Goal: Check status: Check status

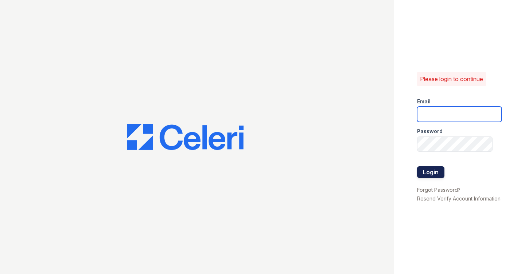
type input "shiv@auranewyork.com"
click at [434, 172] on button "Login" at bounding box center [430, 173] width 27 height 12
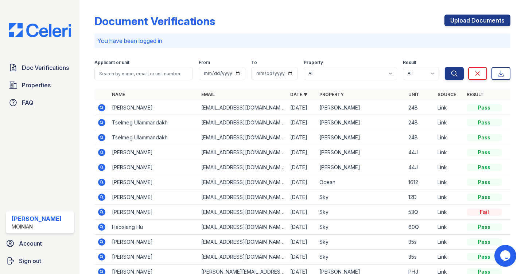
click at [103, 137] on icon at bounding box center [101, 137] width 9 height 9
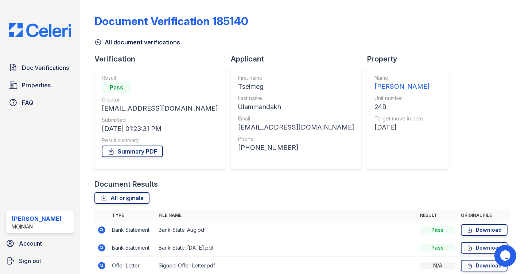
scroll to position [33, 0]
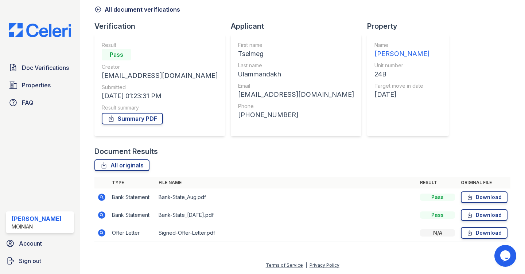
click at [101, 235] on icon at bounding box center [101, 233] width 7 height 7
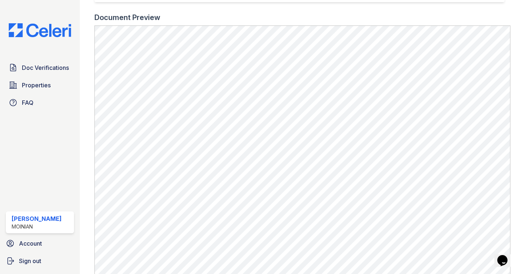
scroll to position [219, 0]
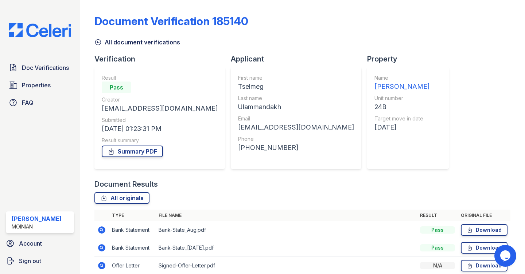
scroll to position [27, 0]
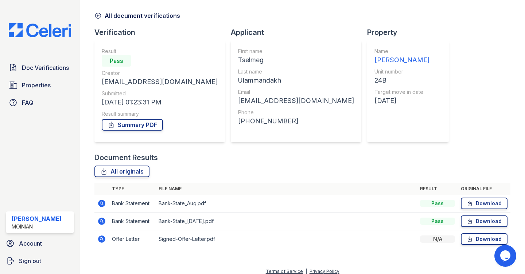
click at [100, 201] on icon at bounding box center [101, 203] width 7 height 7
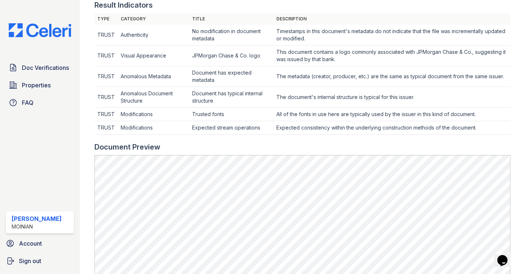
scroll to position [274, 0]
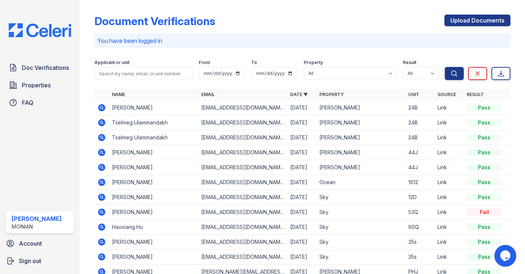
click at [101, 123] on icon at bounding box center [102, 122] width 2 height 2
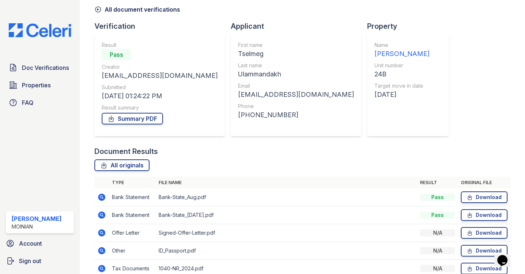
scroll to position [69, 0]
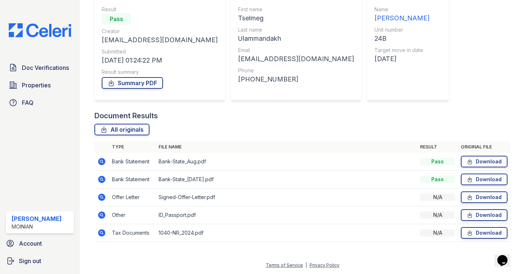
click at [101, 217] on icon at bounding box center [101, 215] width 7 height 7
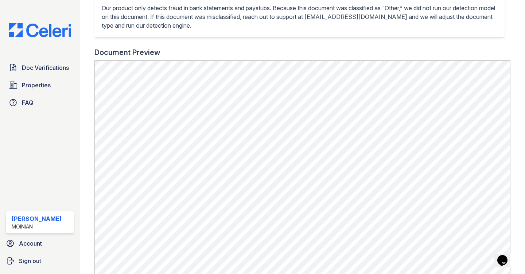
scroll to position [207, 0]
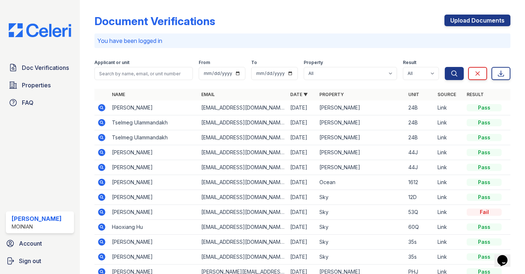
click at [101, 107] on icon at bounding box center [102, 107] width 2 height 2
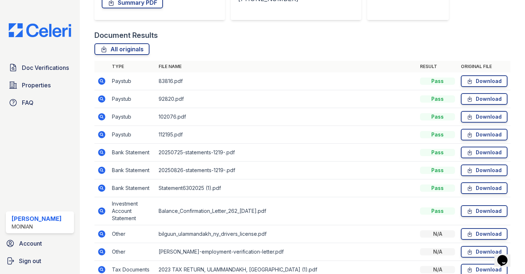
scroll to position [186, 0]
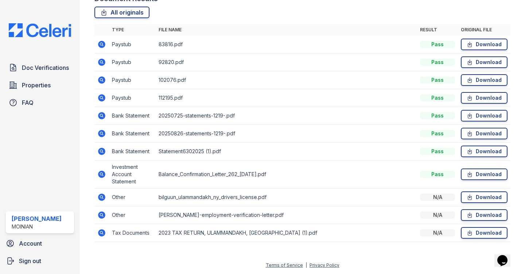
click at [100, 199] on icon at bounding box center [101, 197] width 7 height 7
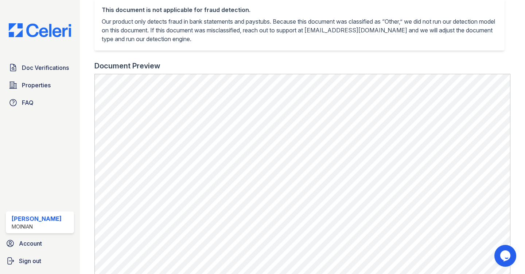
scroll to position [213, 0]
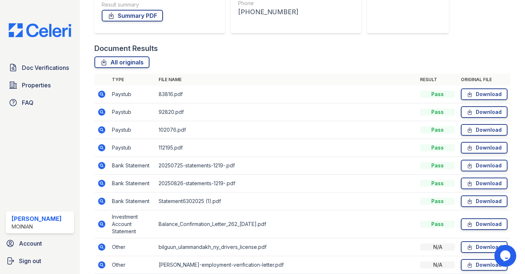
scroll to position [186, 0]
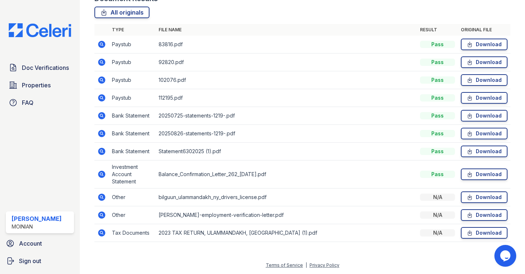
click at [102, 216] on icon at bounding box center [101, 215] width 9 height 9
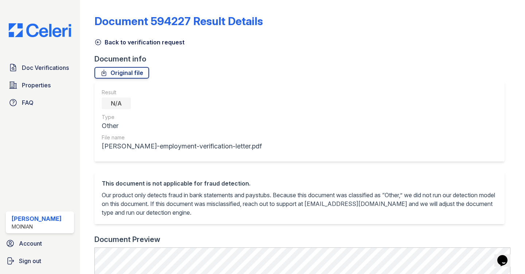
click at [99, 44] on icon at bounding box center [97, 42] width 5 height 5
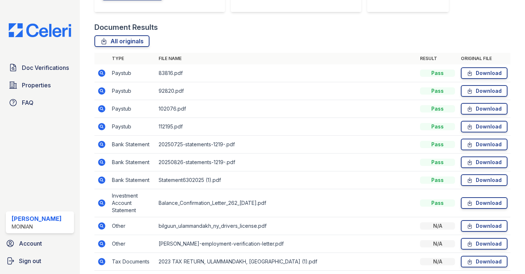
scroll to position [158, 0]
click at [101, 205] on icon at bounding box center [101, 202] width 7 height 7
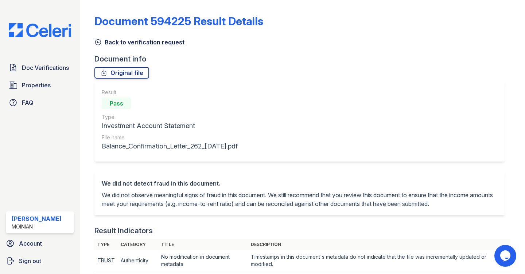
click at [100, 34] on div "Back to verification request" at bounding box center [302, 40] width 416 height 13
click at [100, 39] on icon at bounding box center [97, 42] width 7 height 7
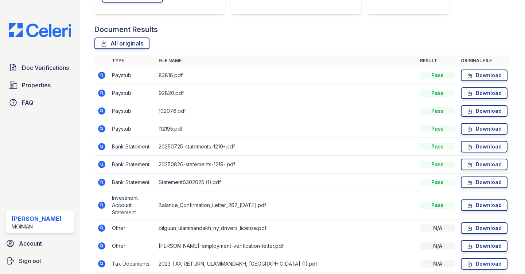
scroll to position [171, 0]
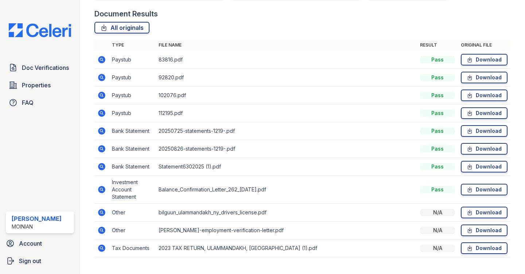
click at [102, 249] on icon at bounding box center [101, 248] width 9 height 9
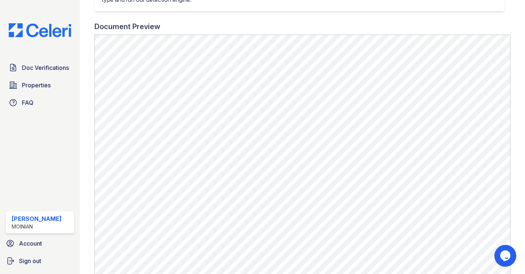
scroll to position [273, 0]
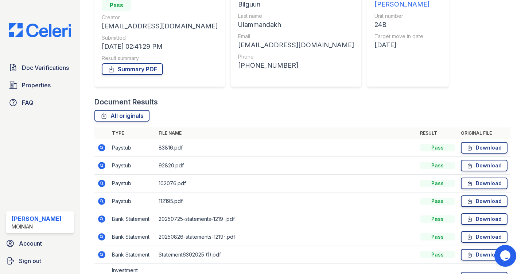
scroll to position [84, 0]
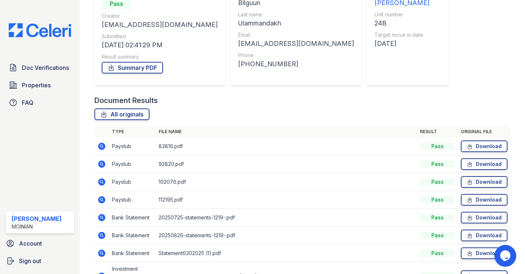
click at [103, 147] on icon at bounding box center [101, 146] width 7 height 7
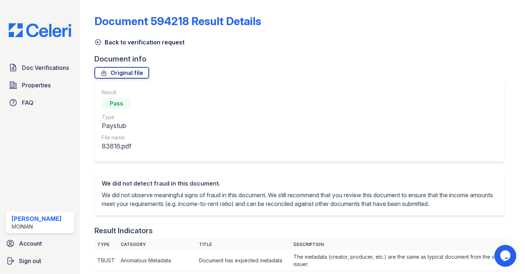
click at [101, 44] on icon at bounding box center [97, 42] width 7 height 7
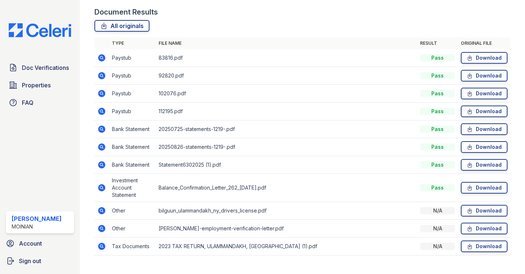
scroll to position [175, 0]
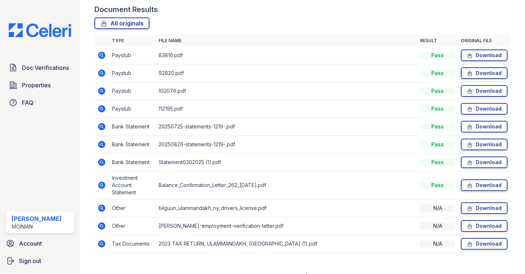
click at [101, 226] on icon at bounding box center [102, 226] width 2 height 2
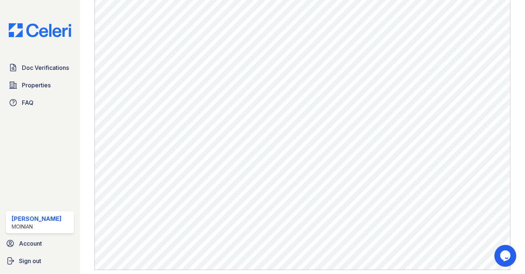
scroll to position [251, 0]
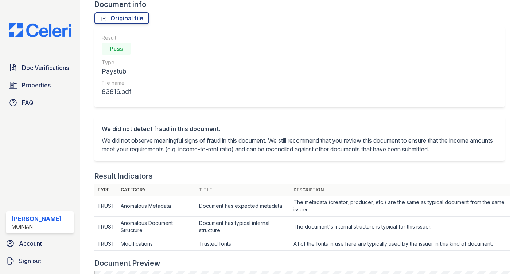
scroll to position [160, 0]
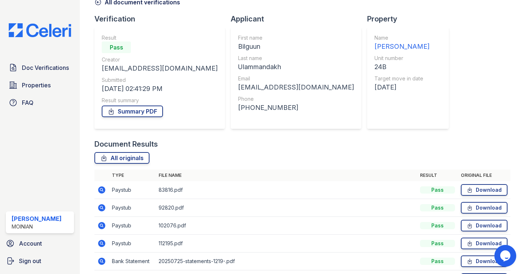
scroll to position [42, 0]
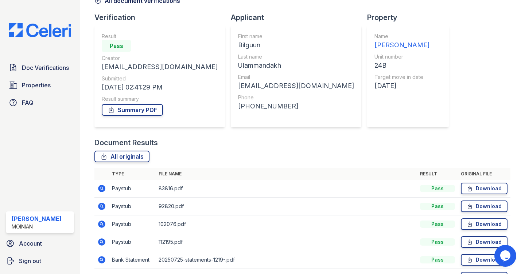
click at [102, 208] on icon at bounding box center [101, 206] width 7 height 7
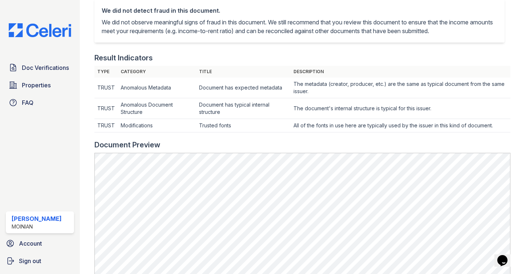
scroll to position [351, 0]
